Goal: Task Accomplishment & Management: Use online tool/utility

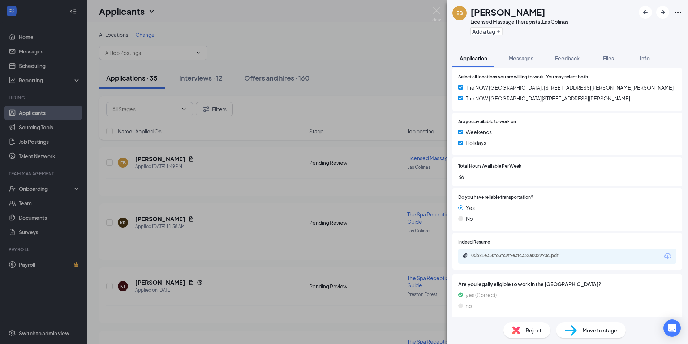
scroll to position [324, 0]
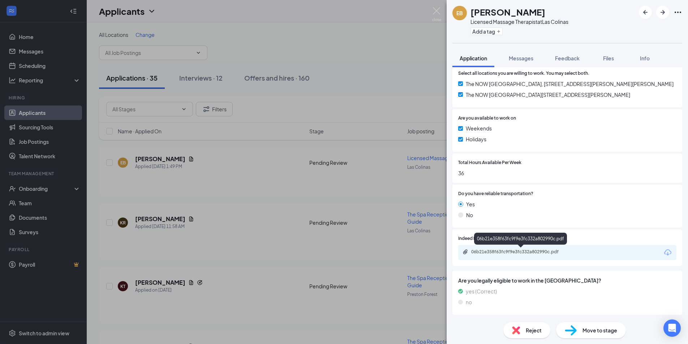
click at [512, 250] on div "06b21e358f63fc9f9e3fc332a802990c.pdf" at bounding box center [521, 252] width 101 height 6
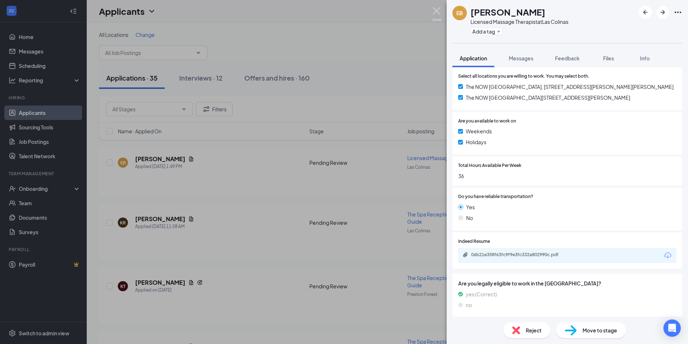
click at [437, 9] on img at bounding box center [436, 14] width 9 height 14
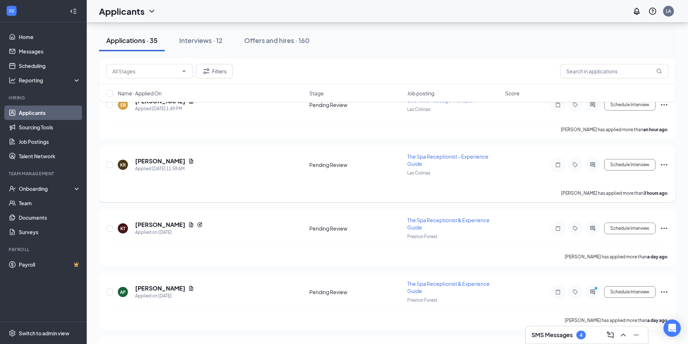
scroll to position [66, 0]
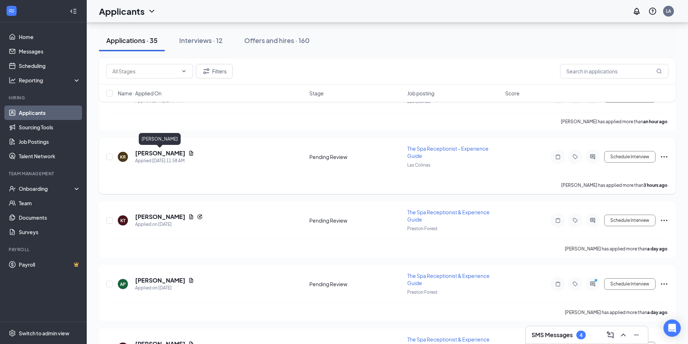
click at [150, 152] on h5 "[PERSON_NAME]" at bounding box center [160, 153] width 50 height 8
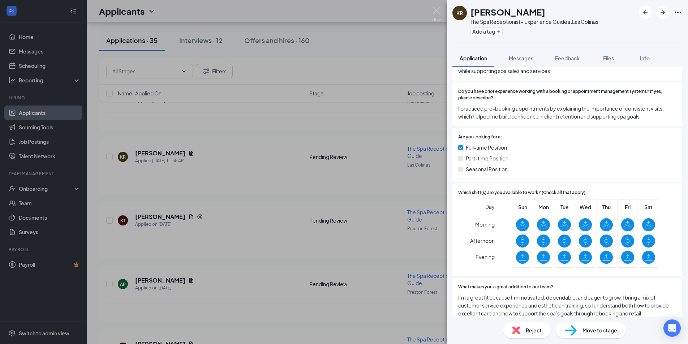
scroll to position [156, 0]
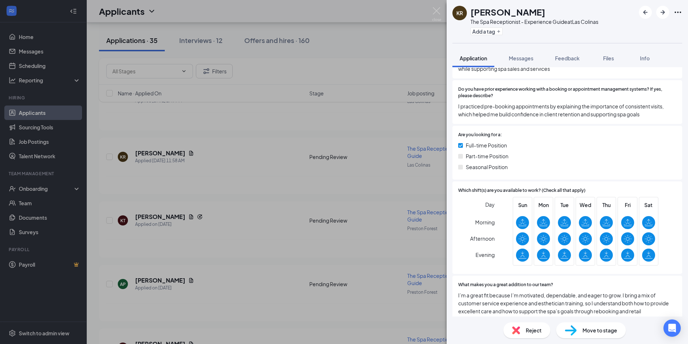
click at [534, 331] on span "Reject" at bounding box center [533, 330] width 16 height 8
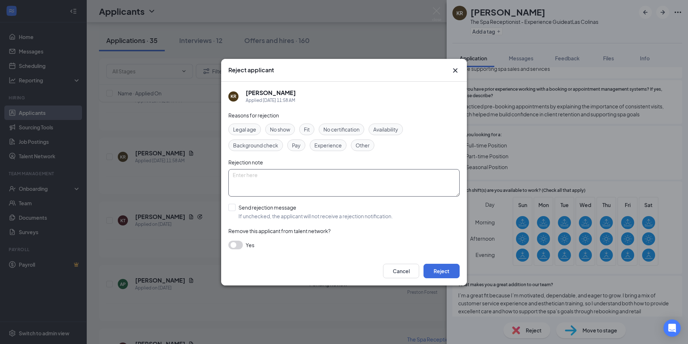
click at [387, 183] on textarea at bounding box center [343, 182] width 231 height 27
type textarea "Needs too many hours - sd"
click at [365, 147] on span "Other" at bounding box center [362, 145] width 14 height 8
click at [453, 277] on button "Reject" at bounding box center [441, 271] width 36 height 14
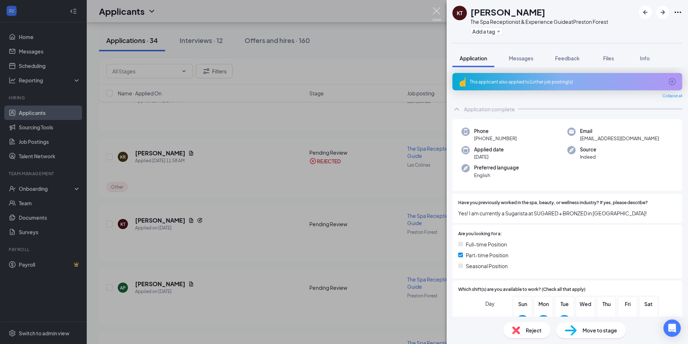
click at [438, 10] on img at bounding box center [436, 14] width 9 height 14
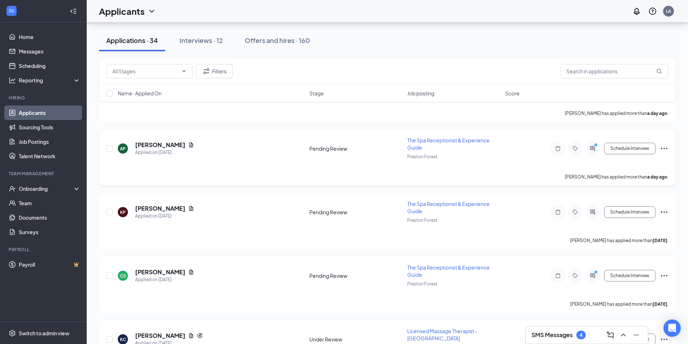
scroll to position [125, 0]
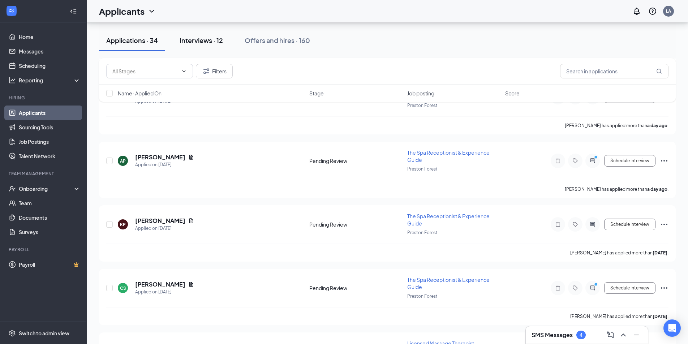
click at [205, 44] on div "Interviews · 12" at bounding box center [200, 40] width 43 height 9
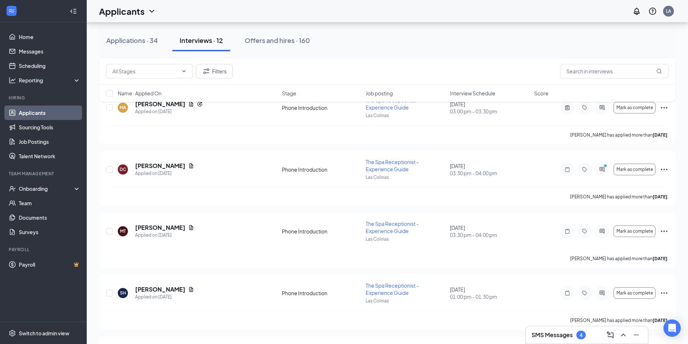
scroll to position [129, 0]
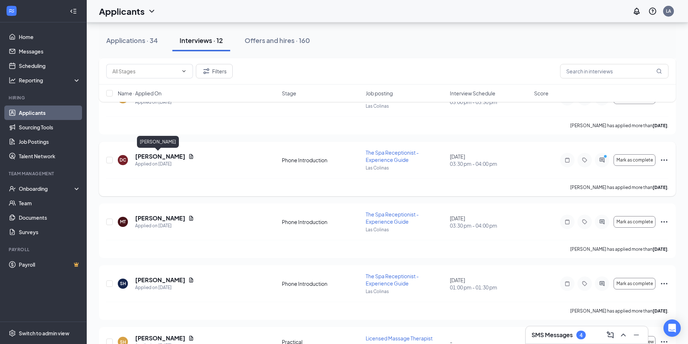
click at [151, 155] on h5 "[PERSON_NAME]" at bounding box center [160, 156] width 50 height 8
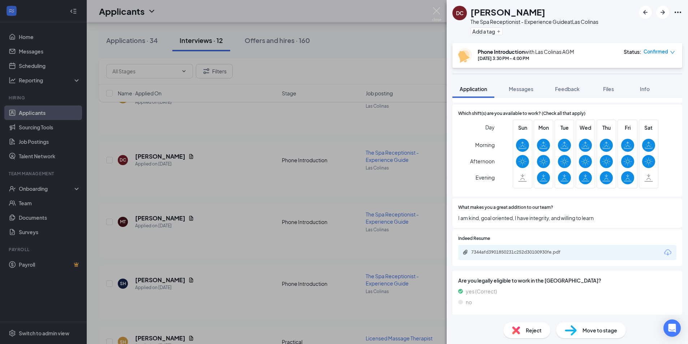
scroll to position [229, 0]
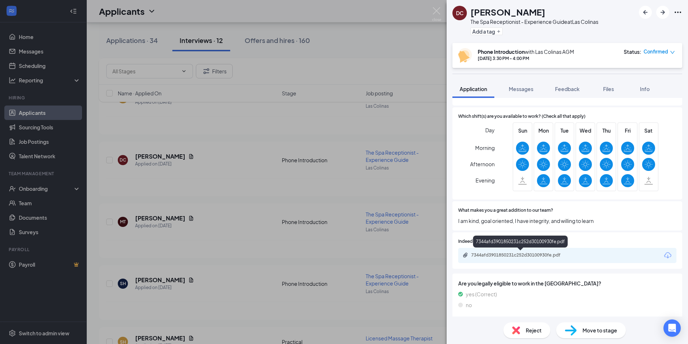
click at [494, 254] on div "7344afd3901850231c252d30100930fe.pdf" at bounding box center [521, 255] width 101 height 6
click at [560, 90] on span "Feedback" at bounding box center [567, 89] width 25 height 6
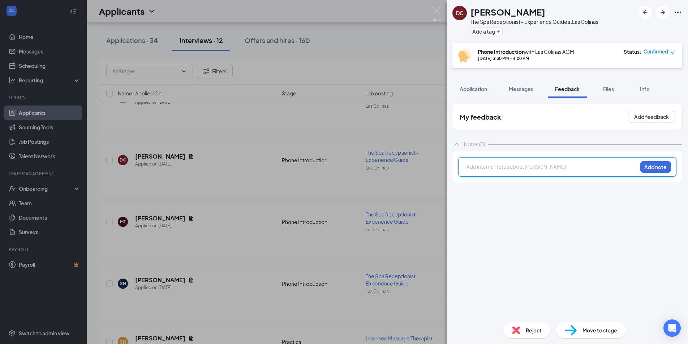
click at [540, 166] on div at bounding box center [552, 167] width 170 height 8
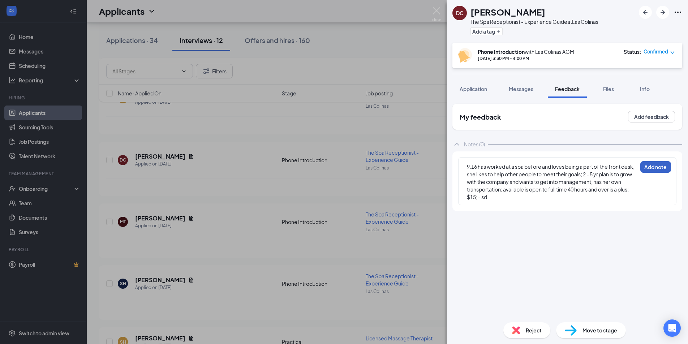
click at [661, 164] on button "Add note" at bounding box center [655, 167] width 31 height 12
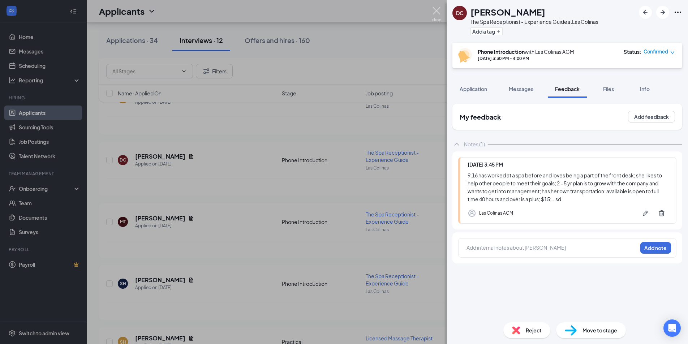
click at [437, 11] on img at bounding box center [436, 14] width 9 height 14
